Goal: Task Accomplishment & Management: Complete application form

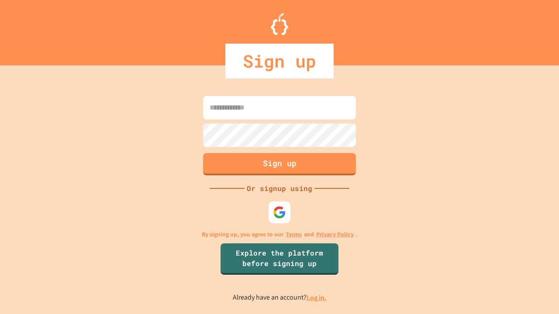
click at [317, 298] on link "Log in." at bounding box center [316, 297] width 20 height 9
